Goal: Transaction & Acquisition: Book appointment/travel/reservation

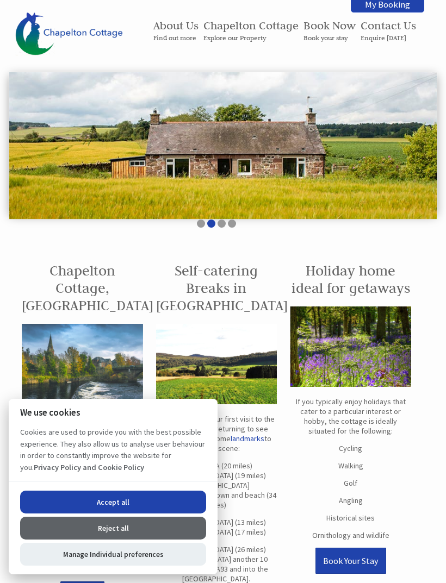
click at [121, 496] on button "Accept all" at bounding box center [113, 502] width 186 height 23
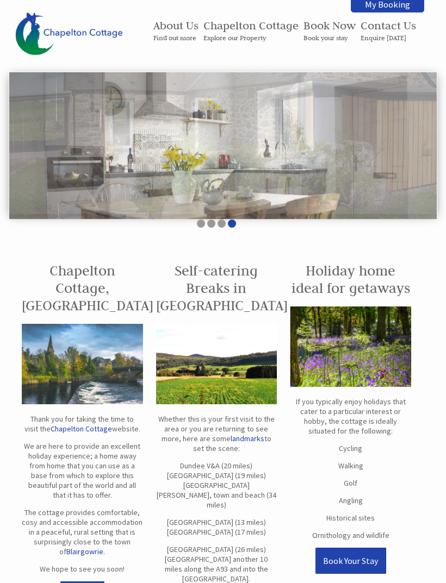
click at [309, 39] on small "Book your stay" at bounding box center [329, 38] width 52 height 8
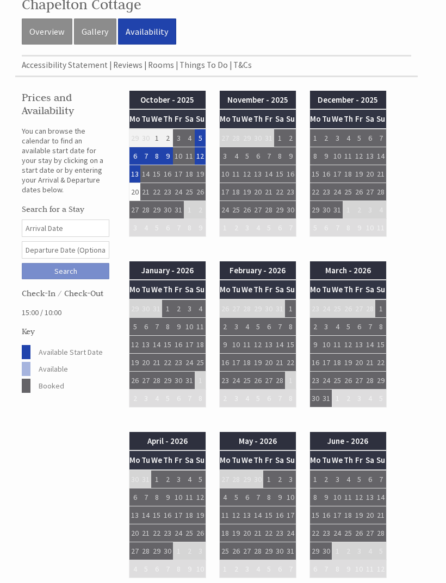
scroll to position [261, 0]
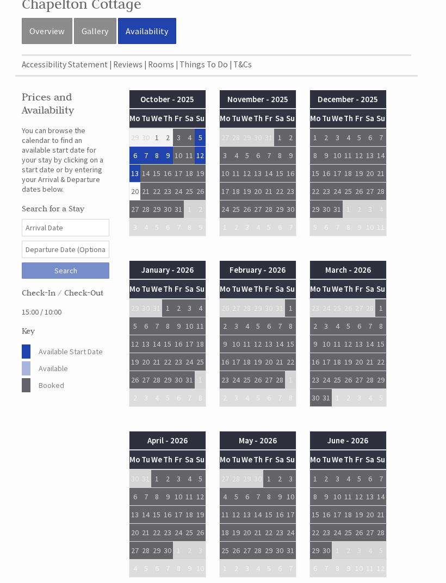
click at [145, 347] on td "13" at bounding box center [145, 344] width 11 height 18
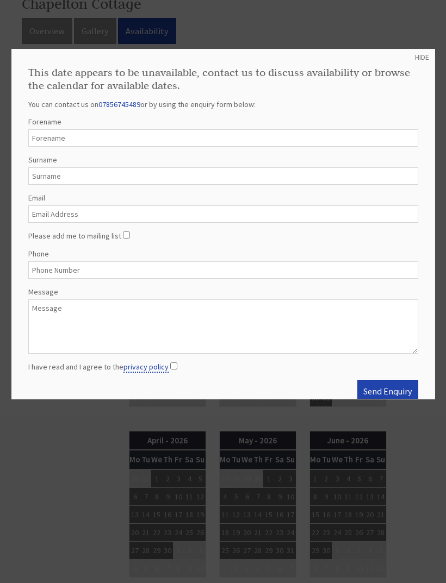
click at [427, 52] on link "HIDE" at bounding box center [422, 57] width 14 height 10
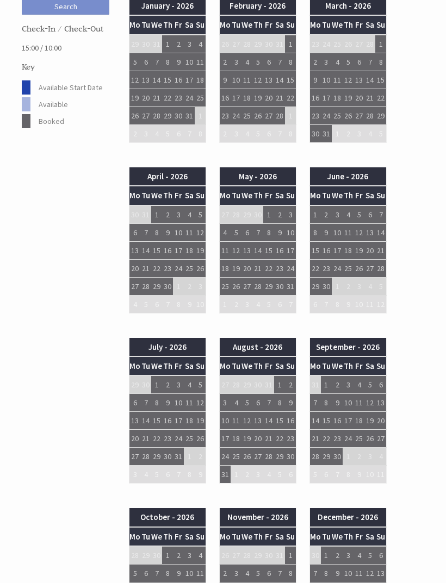
scroll to position [526, 0]
click at [134, 213] on td "30" at bounding box center [134, 214] width 11 height 18
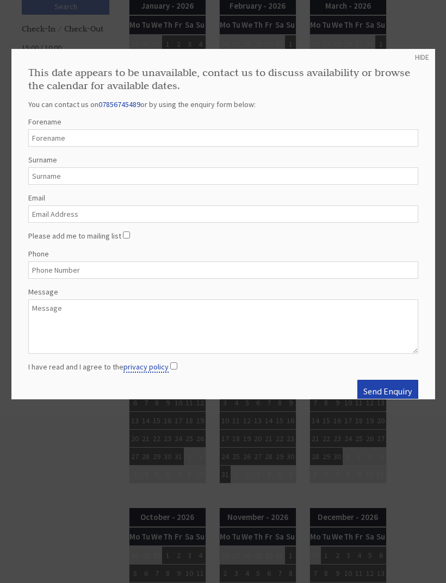
click at [425, 58] on link "HIDE" at bounding box center [422, 57] width 14 height 10
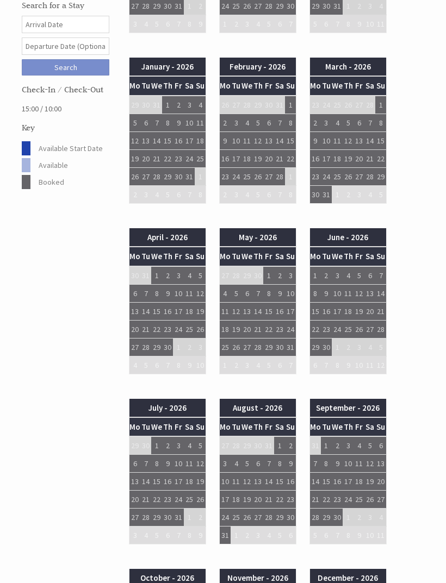
click at [159, 154] on td "21" at bounding box center [156, 159] width 11 height 18
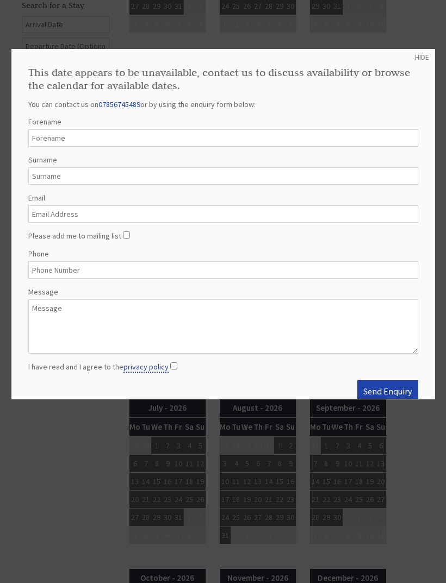
click at [428, 61] on link "HIDE" at bounding box center [422, 57] width 14 height 10
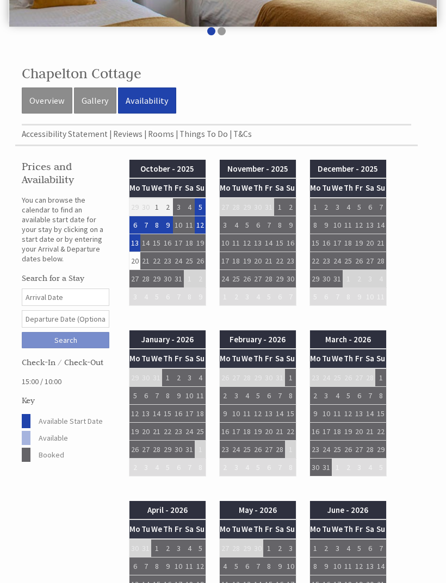
scroll to position [163, 0]
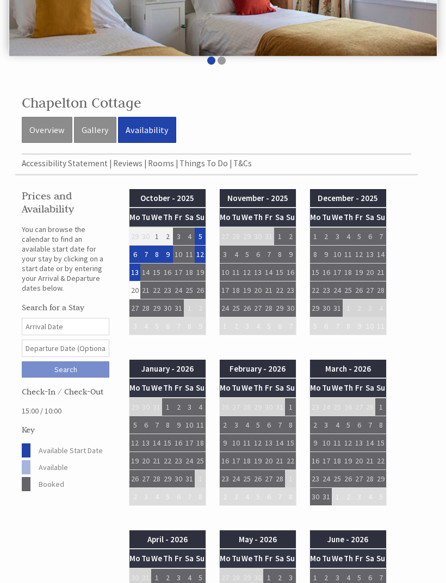
click at [164, 288] on td "23" at bounding box center [167, 291] width 11 height 18
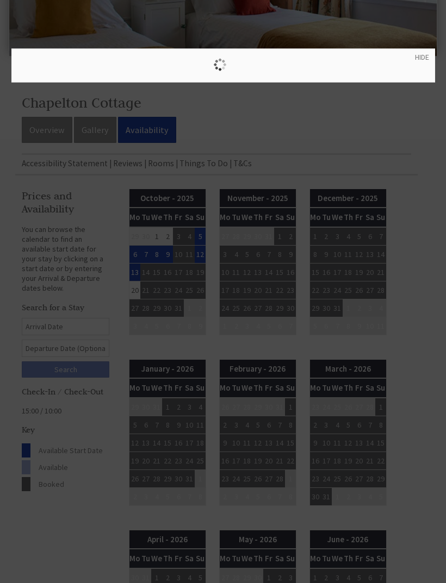
scroll to position [163, 0]
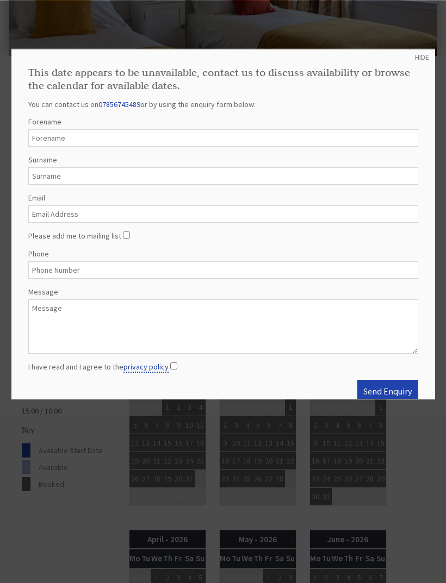
click at [420, 55] on link "HIDE" at bounding box center [422, 57] width 14 height 10
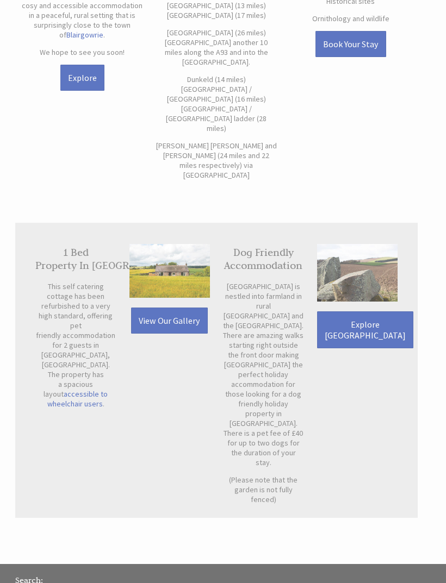
scroll to position [524, 0]
